Goal: Task Accomplishment & Management: Manage account settings

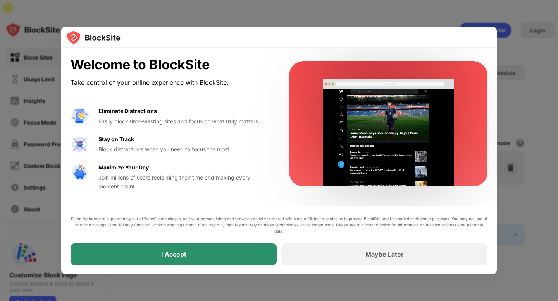
click at [212, 252] on div "I Accept" at bounding box center [173, 255] width 206 height 22
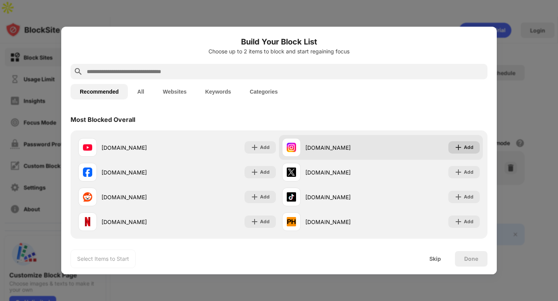
click at [459, 152] on div "Add" at bounding box center [463, 147] width 31 height 12
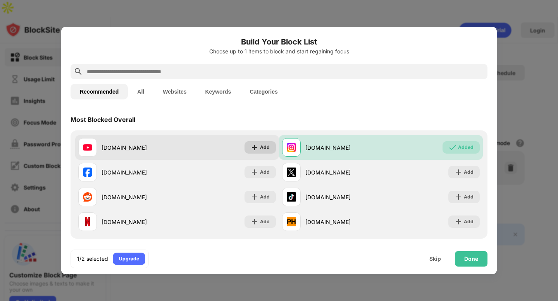
click at [265, 146] on div "Add" at bounding box center [265, 148] width 10 height 8
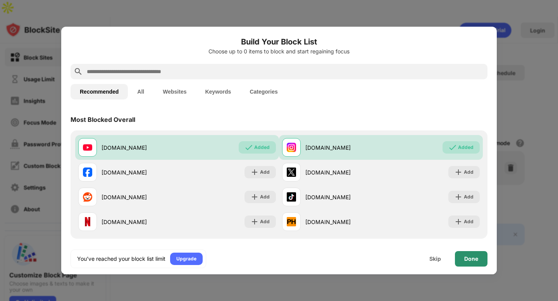
click at [469, 258] on div "Done" at bounding box center [471, 259] width 14 height 6
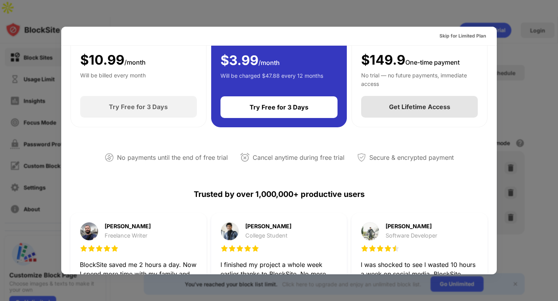
scroll to position [378, 0]
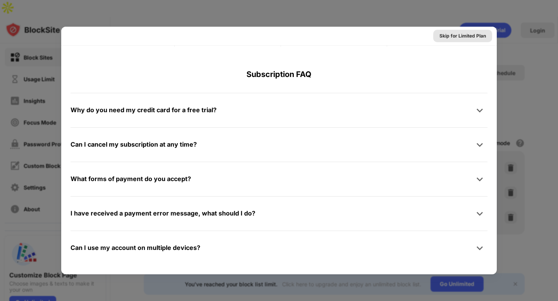
click at [468, 41] on div "Skip for Limited Plan" at bounding box center [462, 36] width 59 height 12
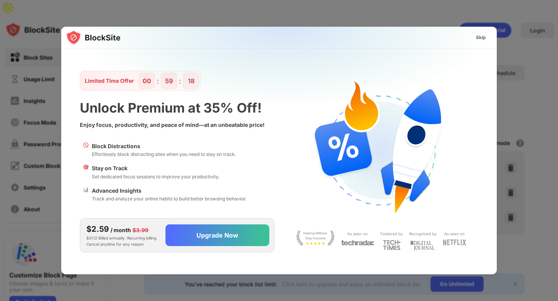
scroll to position [0, 0]
click at [482, 38] on div "Skip" at bounding box center [481, 38] width 10 height 8
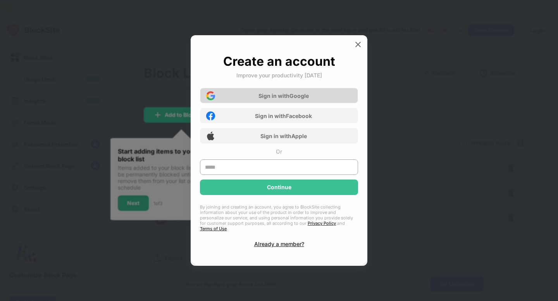
click at [323, 101] on div "Sign in with Google" at bounding box center [279, 95] width 158 height 15
